Goal: Task Accomplishment & Management: Manage account settings

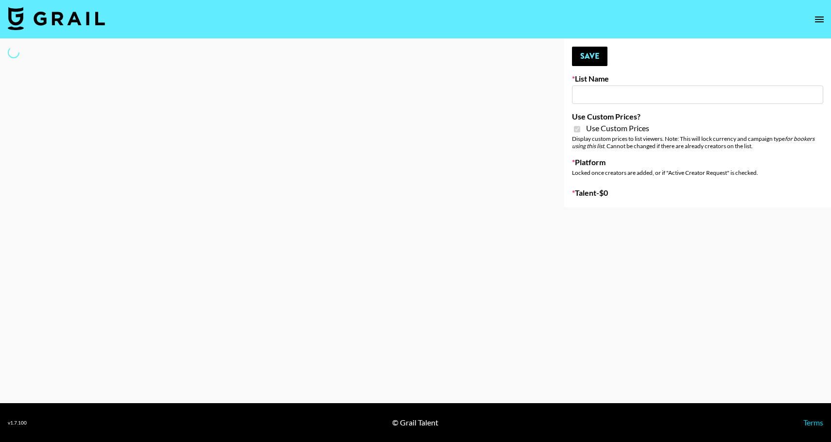
type input "Wavytalk ([DATE])"
checkbox input "true"
select select "Brand"
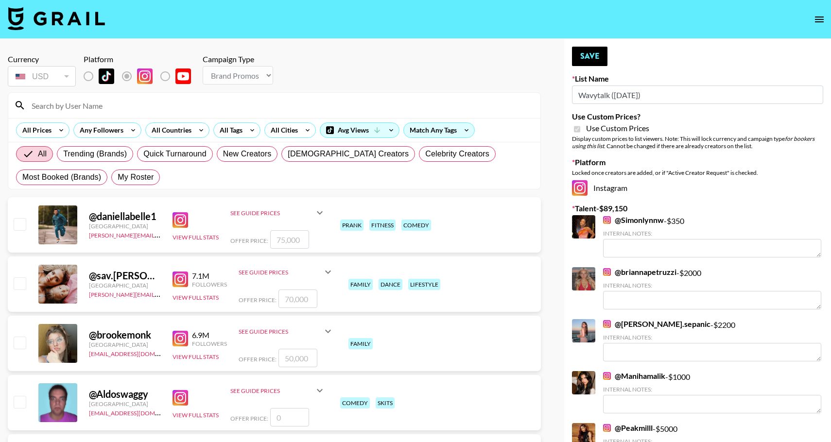
click at [81, 104] on input at bounding box center [280, 106] width 509 height 16
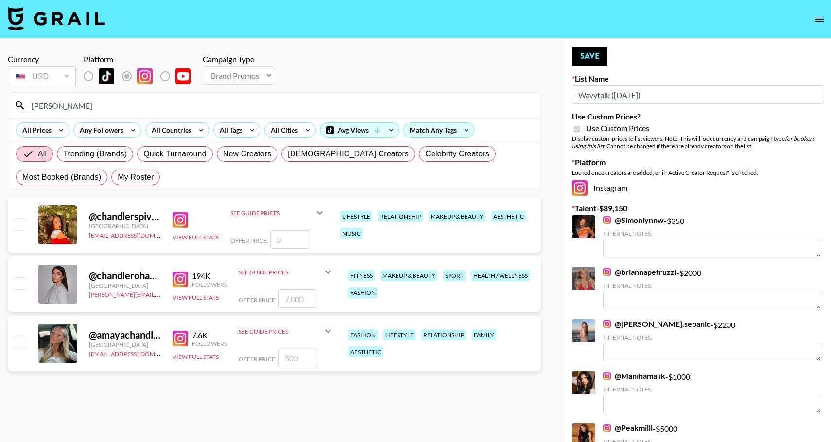
type input "[PERSON_NAME]"
click at [23, 222] on input "checkbox" at bounding box center [20, 224] width 12 height 12
checkbox input "false"
drag, startPoint x: 63, startPoint y: 103, endPoint x: -5, endPoint y: 105, distance: 68.1
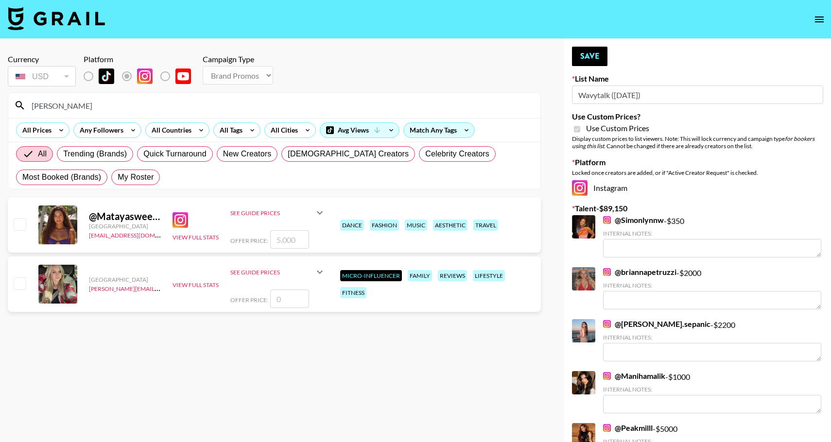
type input "[PERSON_NAME]"
click at [22, 224] on input "checkbox" at bounding box center [20, 224] width 12 height 12
checkbox input "true"
drag, startPoint x: 299, startPoint y: 236, endPoint x: 267, endPoint y: 236, distance: 32.6
click at [267, 236] on div "Offer Price: 5000" at bounding box center [277, 239] width 95 height 18
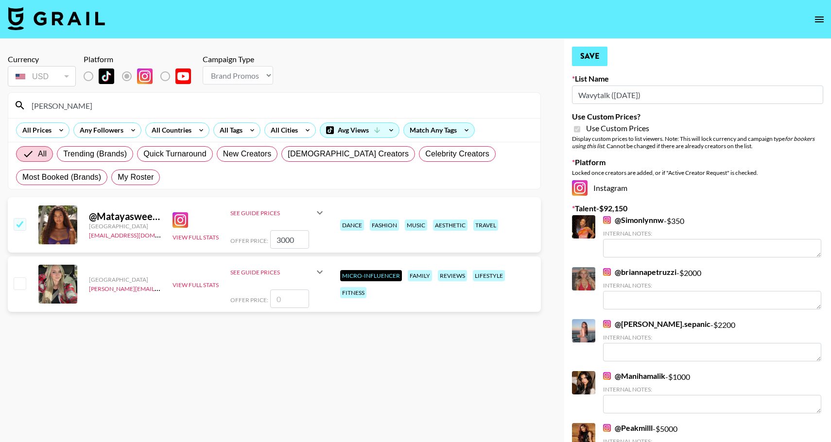
type input "3000"
click at [598, 52] on button "Save" at bounding box center [589, 56] width 35 height 19
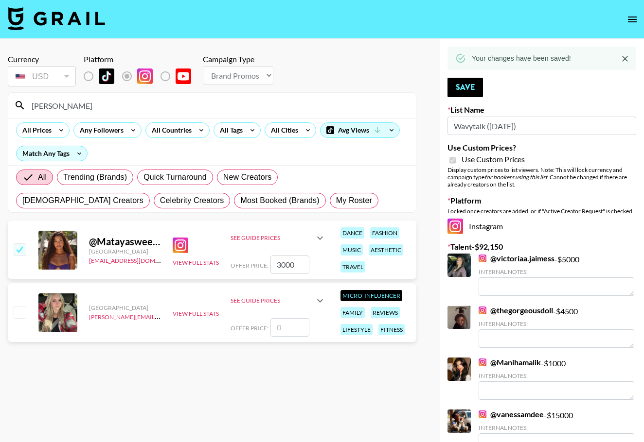
drag, startPoint x: 58, startPoint y: 111, endPoint x: -2, endPoint y: 110, distance: 59.8
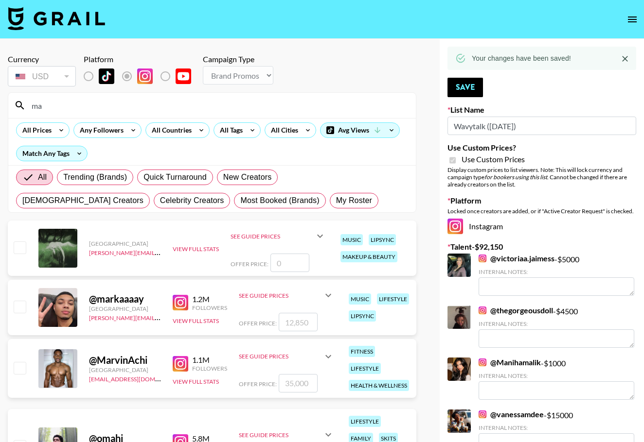
type input "m"
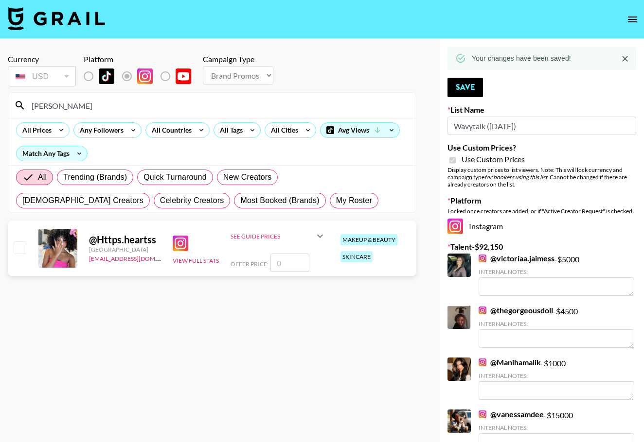
type input "[PERSON_NAME]"
click at [20, 249] on input "checkbox" at bounding box center [20, 248] width 12 height 12
checkbox input "false"
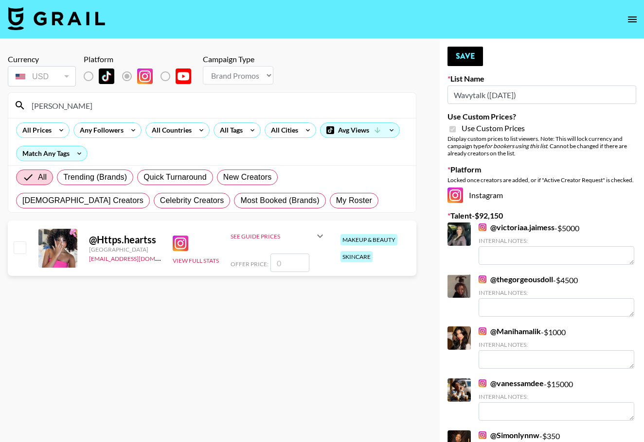
drag, startPoint x: 72, startPoint y: 97, endPoint x: 36, endPoint y: 104, distance: 36.5
click at [29, 103] on input "[PERSON_NAME]" at bounding box center [218, 106] width 384 height 16
drag, startPoint x: 65, startPoint y: 105, endPoint x: 1, endPoint y: 105, distance: 64.2
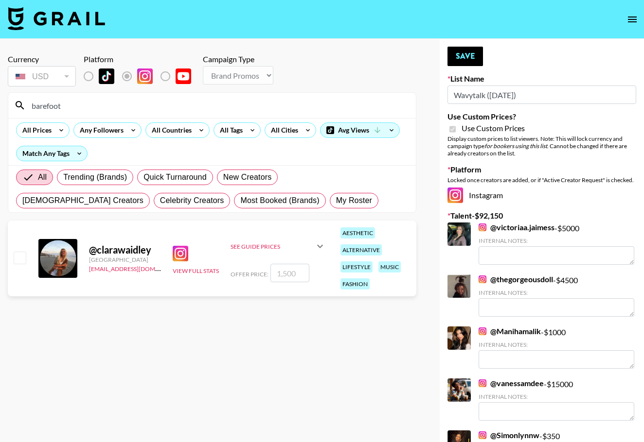
type input "barefoot"
click at [24, 260] on input "checkbox" at bounding box center [20, 258] width 12 height 12
checkbox input "true"
type input "1500"
click at [465, 56] on button "Save" at bounding box center [464, 56] width 35 height 19
